Goal: Communication & Community: Answer question/provide support

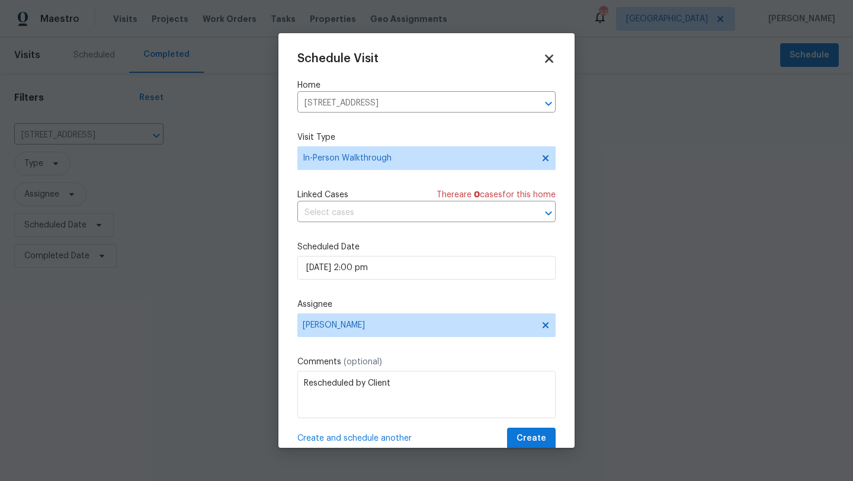
click at [552, 60] on icon at bounding box center [549, 59] width 14 height 14
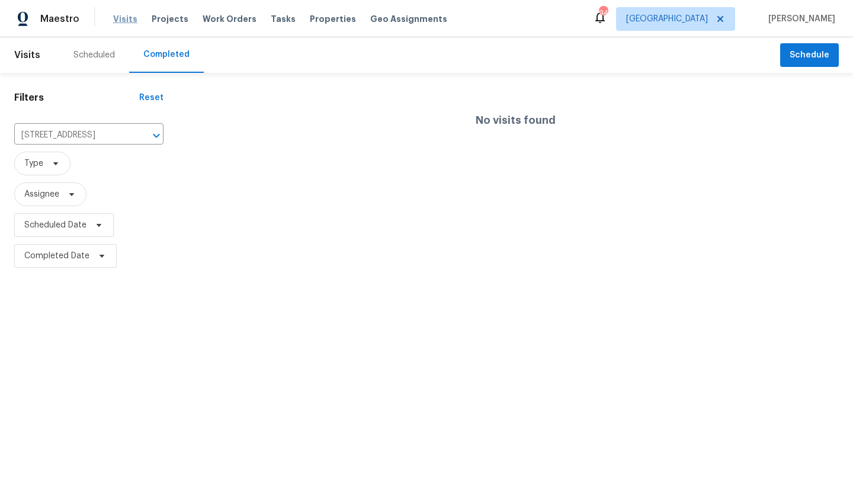
click at [118, 18] on span "Visits" at bounding box center [125, 19] width 24 height 12
click at [117, 30] on div "Visits Projects Work Orders Tasks Properties Geo Assignments" at bounding box center [287, 19] width 348 height 24
click at [310, 24] on span "Properties" at bounding box center [333, 19] width 46 height 12
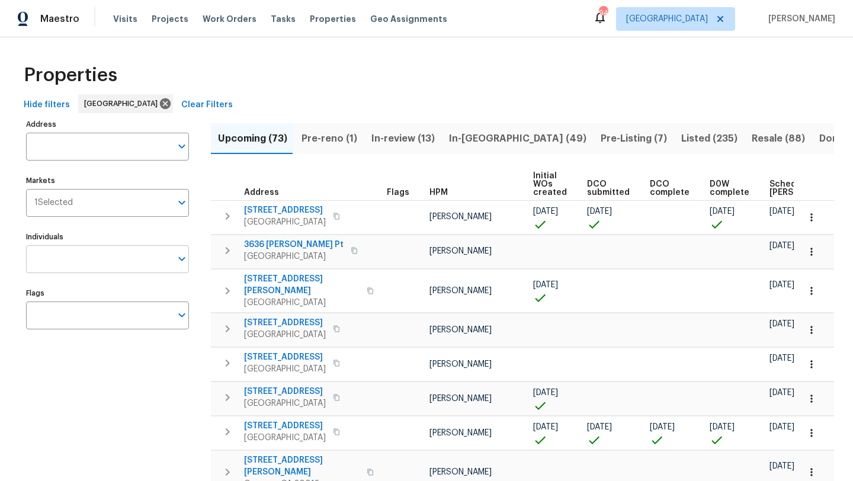
click at [97, 263] on input "Individuals" at bounding box center [98, 259] width 145 height 28
type input "kenroy"
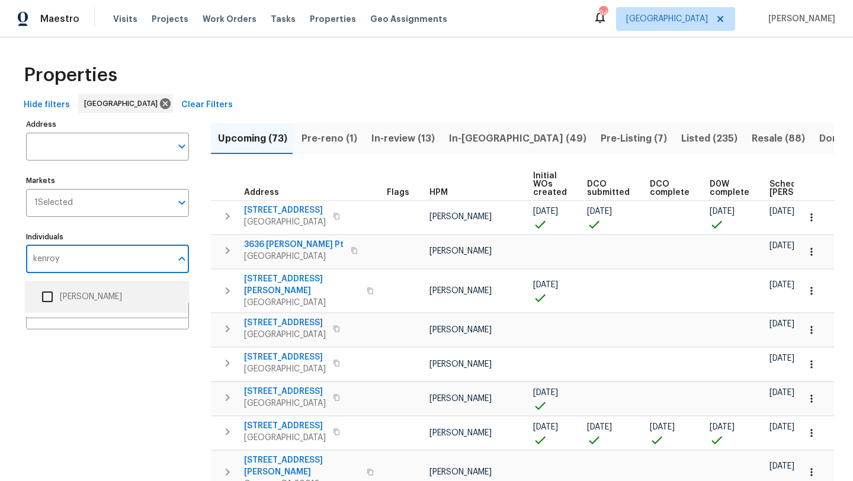
click at [45, 294] on input "checkbox" at bounding box center [47, 296] width 25 height 25
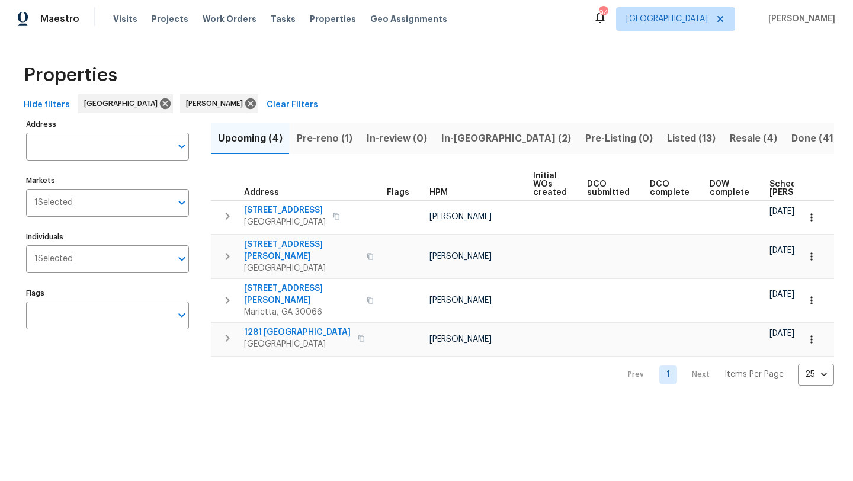
click at [462, 141] on span "In-reno (2)" at bounding box center [506, 138] width 130 height 17
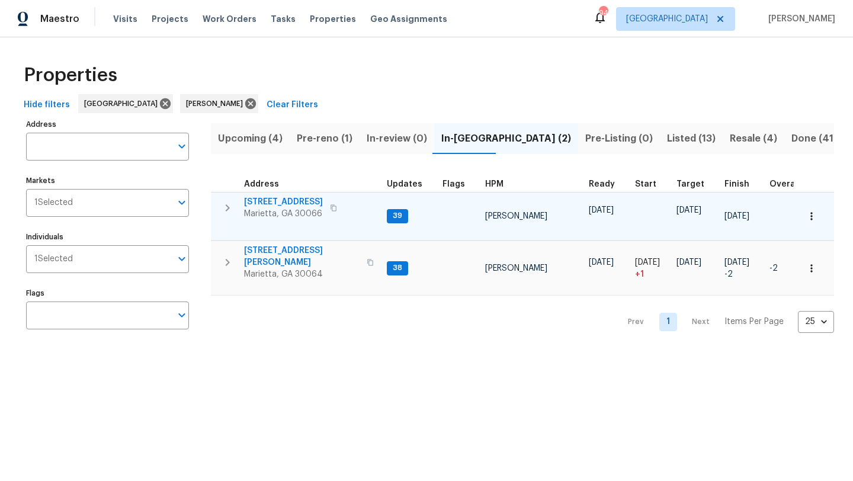
click at [304, 200] on span "692 Suholden Cir" at bounding box center [283, 202] width 79 height 12
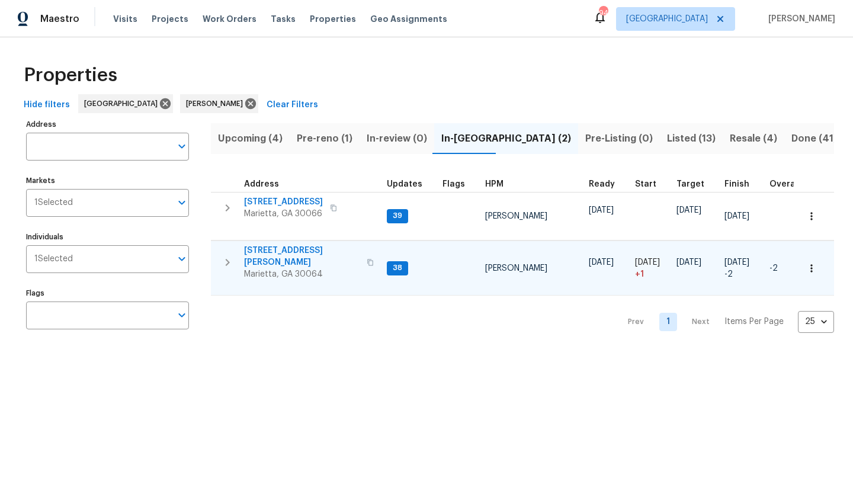
click at [309, 251] on span "3526 W Hampton Dr NW" at bounding box center [301, 257] width 115 height 24
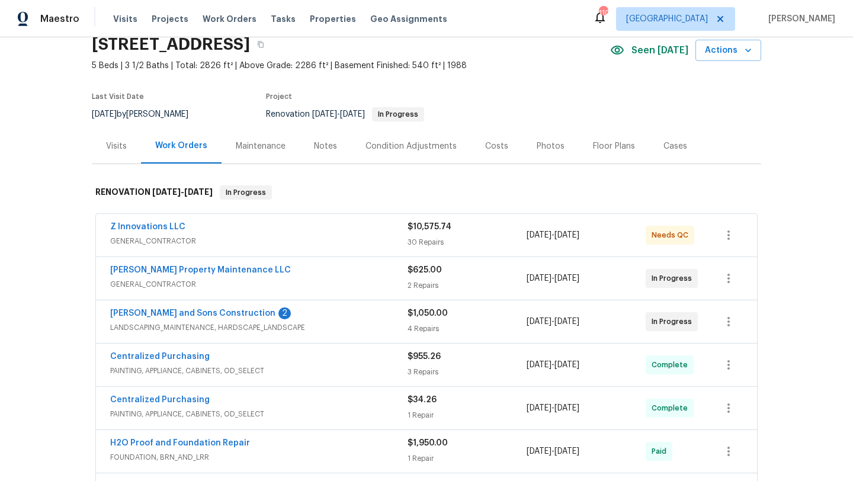
scroll to position [53, 0]
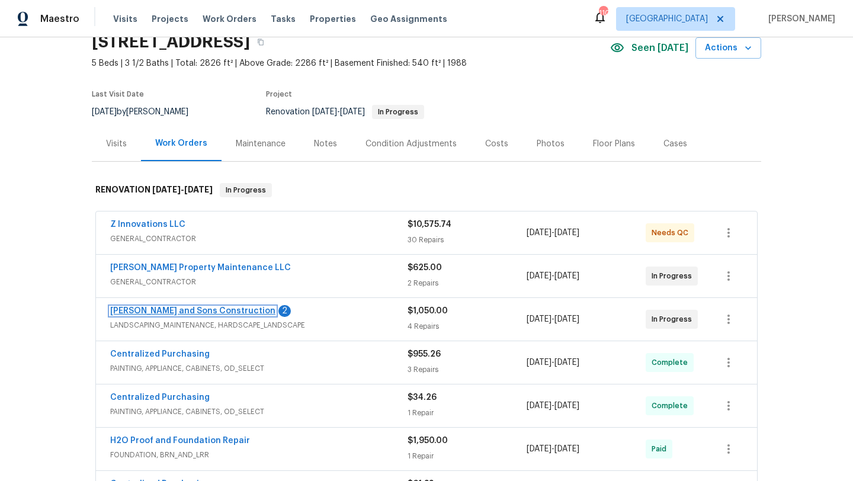
click at [200, 311] on link "[PERSON_NAME] and Sons Construction" at bounding box center [192, 311] width 165 height 8
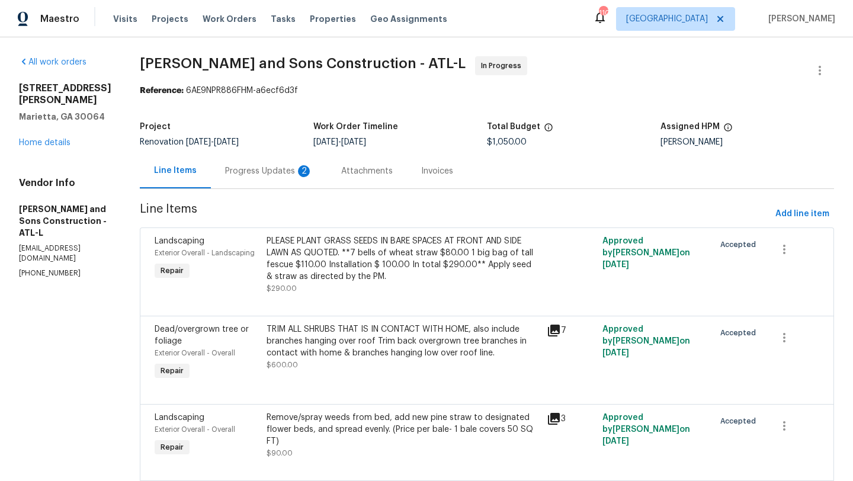
click at [259, 172] on div "Progress Updates 2" at bounding box center [269, 171] width 88 height 12
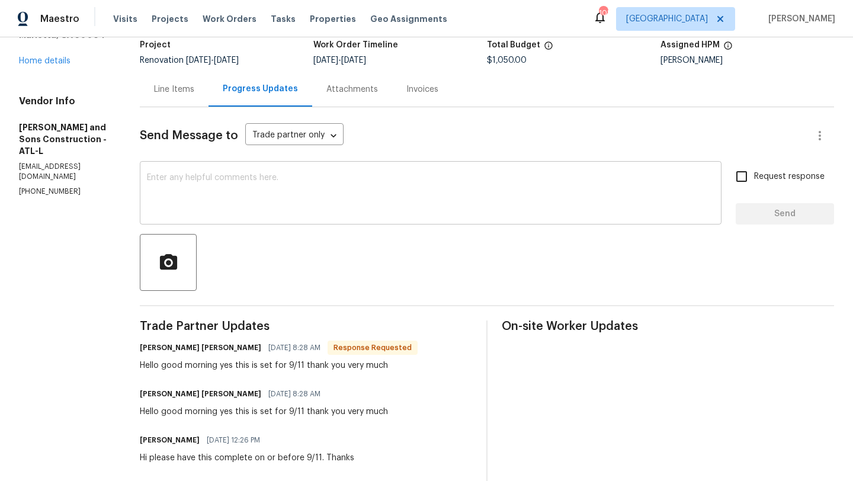
scroll to position [82, 0]
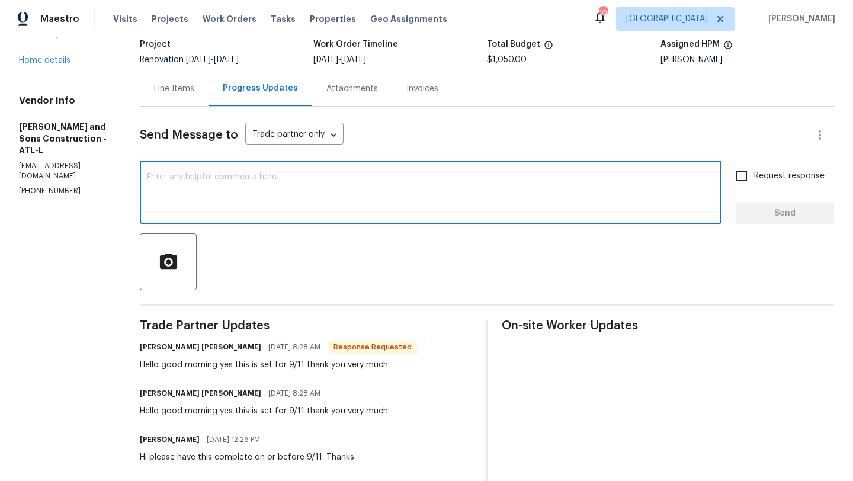
click at [280, 198] on textarea at bounding box center [430, 193] width 567 height 41
type textarea "ty"
click at [742, 177] on input "Request response" at bounding box center [741, 175] width 25 height 25
checkbox input "true"
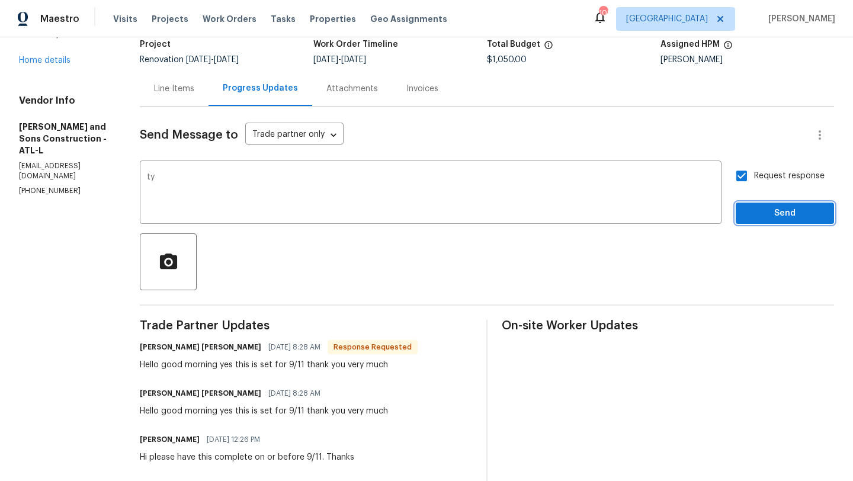
click at [753, 204] on button "Send" at bounding box center [784, 213] width 98 height 22
